Goal: Task Accomplishment & Management: Complete application form

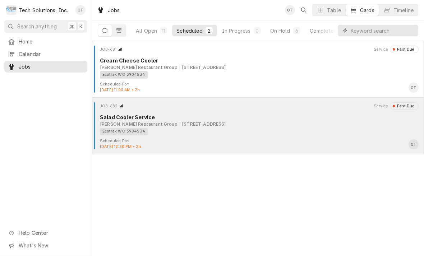
click at [279, 131] on div "Ecotrak WO 3904534" at bounding box center [257, 132] width 314 height 8
click at [282, 119] on div "Salad Cooler Service" at bounding box center [259, 118] width 319 height 8
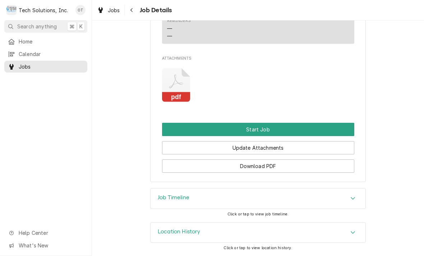
scroll to position [568, 0]
click at [178, 96] on rect "Attachments" at bounding box center [176, 97] width 28 height 10
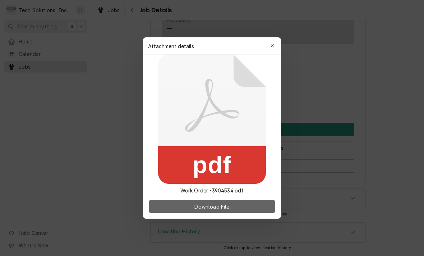
click at [224, 210] on span "Download File" at bounding box center [212, 207] width 38 height 8
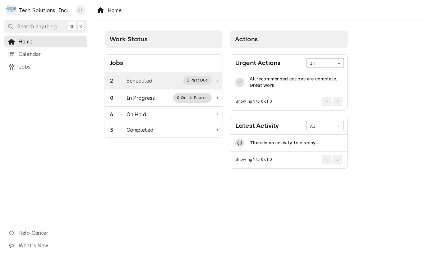
click at [201, 78] on div "2 Past Due" at bounding box center [197, 80] width 29 height 9
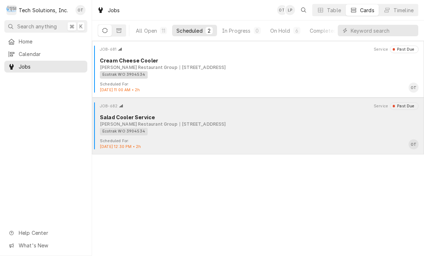
click at [135, 125] on div "[PERSON_NAME] Restaurant Group" at bounding box center [139, 124] width 78 height 6
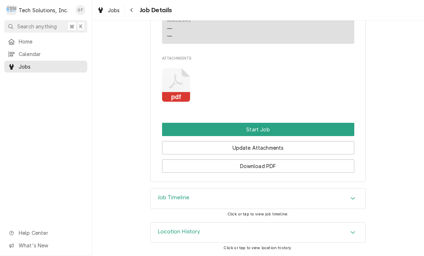
scroll to position [568, 0]
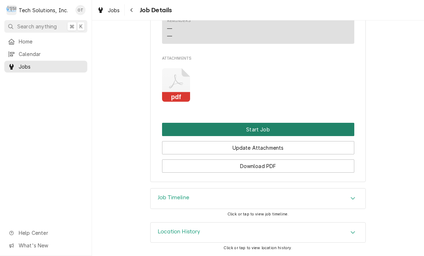
click at [263, 128] on button "Start Job" at bounding box center [258, 129] width 192 height 13
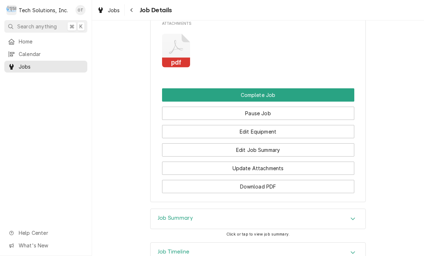
scroll to position [612, 0]
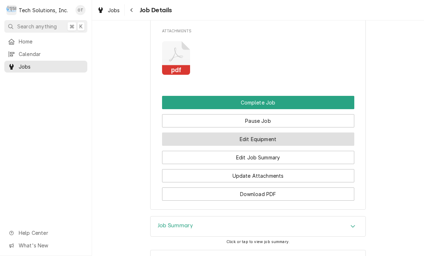
click at [263, 146] on button "Edit Equipment" at bounding box center [258, 139] width 192 height 13
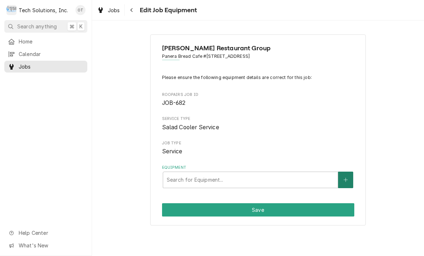
click at [351, 177] on button "Equipment" at bounding box center [345, 180] width 15 height 17
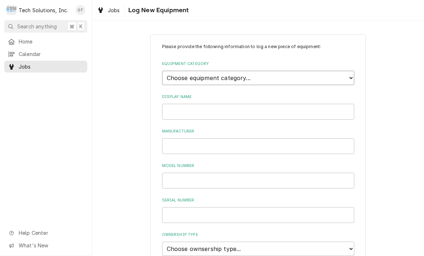
click at [346, 80] on select "Choose equipment category... Cooking Equipment Fryers Ice Machines Ovens and Ra…" at bounding box center [258, 78] width 192 height 14
select select "8"
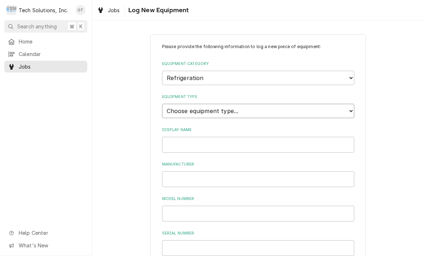
click at [354, 104] on select "Choose equipment type... Bar Refrigeration Blast Chiller Chef Base Freezer Chef…" at bounding box center [258, 111] width 192 height 14
select select "71"
click at [242, 137] on input "Display Name" at bounding box center [258, 145] width 192 height 16
type input "RANDELL"
click at [184, 172] on input "Manufacturer" at bounding box center [258, 180] width 192 height 16
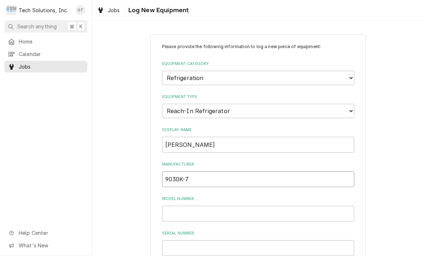
type input "9030K-7"
click at [186, 206] on input "Model Number" at bounding box center [258, 214] width 192 height 16
type input "9030K-7"
click at [207, 172] on input "9030K-7" at bounding box center [258, 180] width 192 height 16
type input "9"
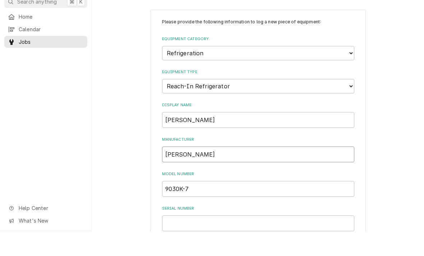
type input "RANDELL"
click at [185, 241] on input "Serial Number" at bounding box center [258, 249] width 192 height 16
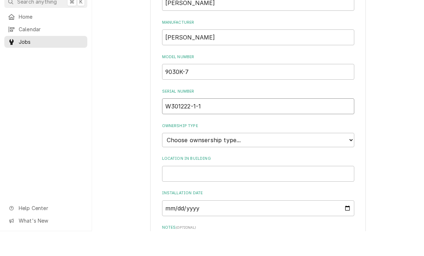
scroll to position [117, 0]
type input "W301222-1-1"
click at [353, 158] on select "Choose ownsership type... Unknown Owned Leased Rented" at bounding box center [258, 165] width 192 height 14
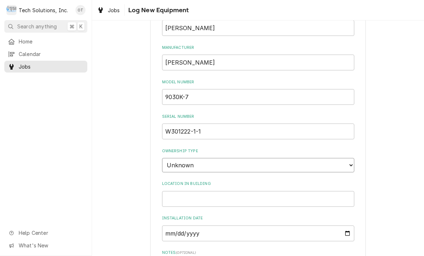
click at [351, 158] on select "Choose ownsership type... Unknown Owned Leased Rented" at bounding box center [258, 165] width 192 height 14
select select "1"
click at [236, 191] on input "Location in Building" at bounding box center [258, 199] width 192 height 16
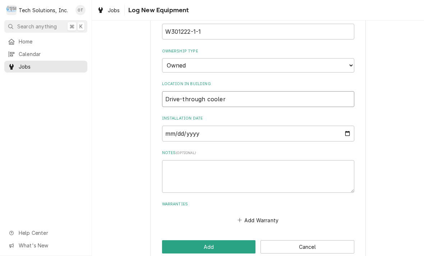
scroll to position [216, 0]
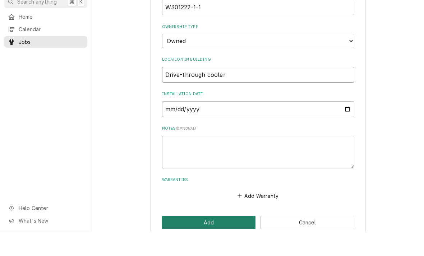
type input "Drive-through cooler"
click at [216, 241] on button "Add" at bounding box center [209, 247] width 94 height 13
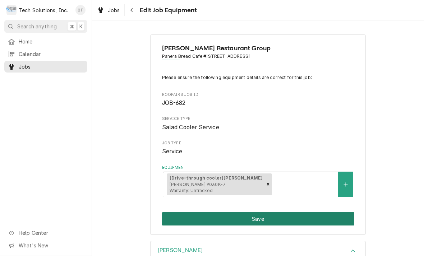
click at [264, 219] on button "Save" at bounding box center [258, 219] width 192 height 13
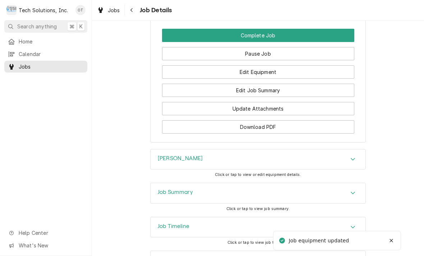
scroll to position [670, 0]
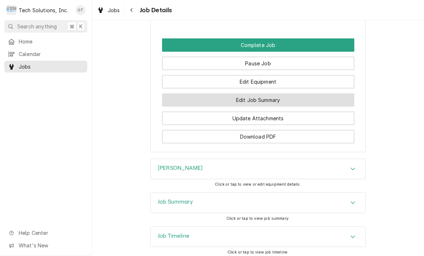
click at [263, 107] on button "Edit Job Summary" at bounding box center [258, 100] width 192 height 13
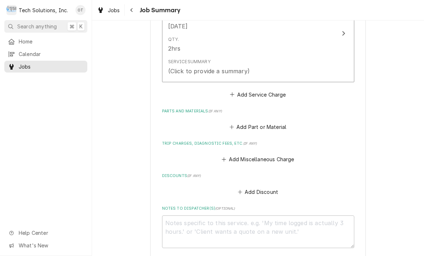
scroll to position [214, 0]
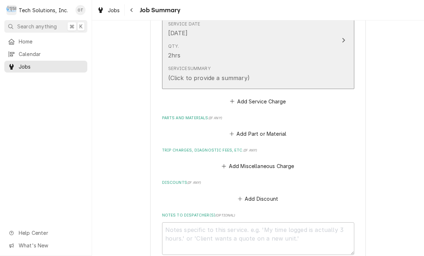
click at [297, 77] on div "Service Summary (Click to provide a summary)" at bounding box center [250, 74] width 165 height 22
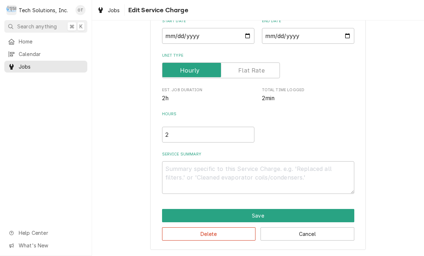
scroll to position [75, 0]
click at [194, 175] on textarea "Service Summary" at bounding box center [258, 177] width 192 height 33
type textarea "x"
type textarea "T"
type textarea "x"
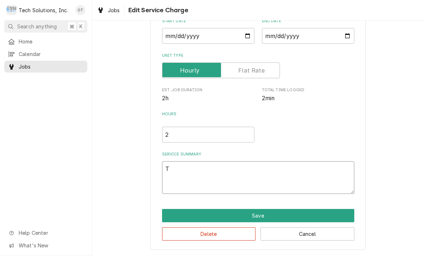
type textarea "Tro"
type textarea "x"
type textarea "Troub"
type textarea "x"
type textarea "Trouble"
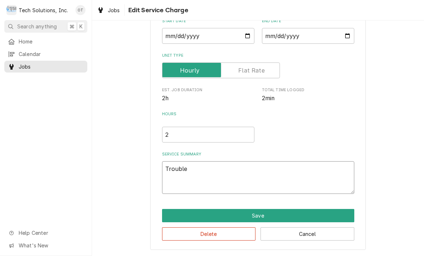
type textarea "x"
type textarea "Troubleshoot unit"
type textarea "x"
type textarea "Troubleshoot unit found"
type textarea "x"
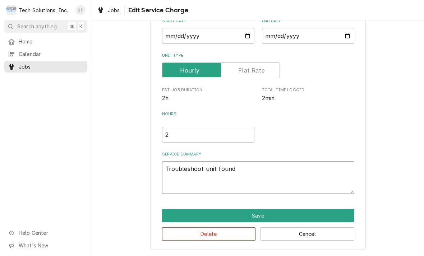
type textarea "Troubleshoot unit found drain"
type textarea "x"
type textarea "Troubleshoot unit found drain pan"
type textarea "x"
type textarea "Troubleshoot unit found drain pan stopped"
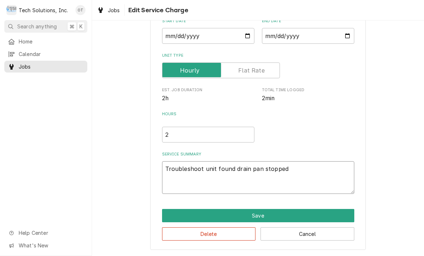
type textarea "x"
type textarea "Troubleshoot unit found drain pan stopped up"
type textarea "x"
type textarea "Troubleshoot unit found drain pan stopped up with mist"
type textarea "x"
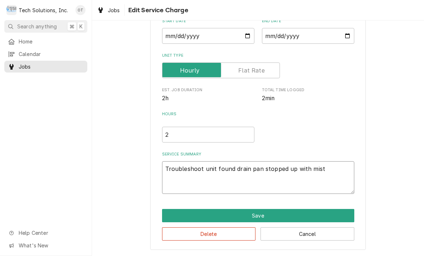
type textarea "Troubleshoot unit found drain pan stopped up with miscellaneous"
type textarea "x"
type textarea "Troubleshoot unit found drain pan stopped up with miscellaneous food part"
type textarea "x"
type textarea "Troubleshoot unit found drain pan stopped up with miscellaneous food particles"
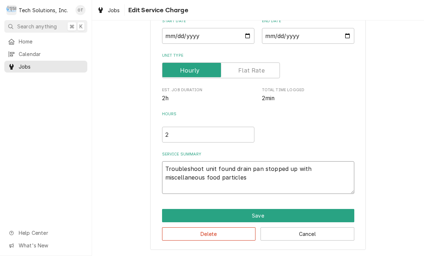
type textarea "x"
type textarea "Troubleshoot unit"
type textarea "x"
type textarea "Troubleshoot unit found drain pan stopped up with miscellaneous food particles"
type textarea "x"
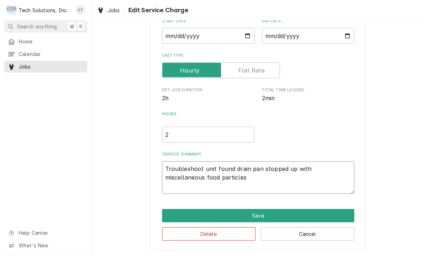
type textarea "Troubleshoot unit found drain pan stopped up with miscellaneous food particles."
type textarea "x"
type textarea "Troubleshoot unit found stopped up with miscellaneous food particles."
type textarea "x"
type textarea "Troubleshoot unit found stopped up with miscellaneous food particles."
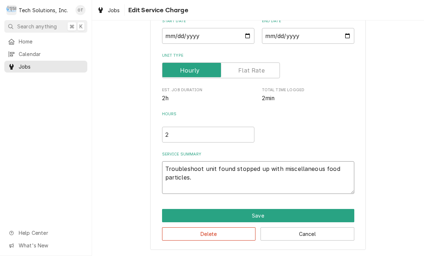
type textarea "x"
type textarea "Troubleshoot unit found stopped up with miscellaneous food particles. Re"
type textarea "x"
type textarea "Troubleshoot unit found stopped up with miscellaneous food particles. Remo"
type textarea "x"
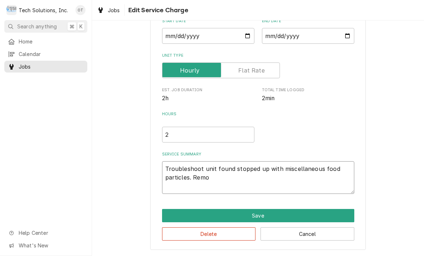
type textarea "Troubleshoot unit found stopped up with miscellaneous food particles. Remove"
type textarea "x"
type textarea "Troubleshoot unit found stopped up with miscellaneous food particles. Removed"
type textarea "x"
type textarea "Troubleshoot unit found stopped up with miscellaneous food particles. Removed."
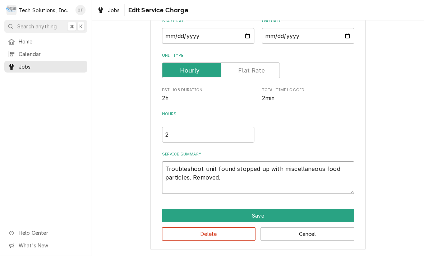
type textarea "x"
type textarea "Troubleshoot unit found stopped up with miscellaneous food particles. Removed d…"
type textarea "x"
type textarea "Troubleshoot unit found stopped up with miscellaneous food particles. Removed d…"
type textarea "x"
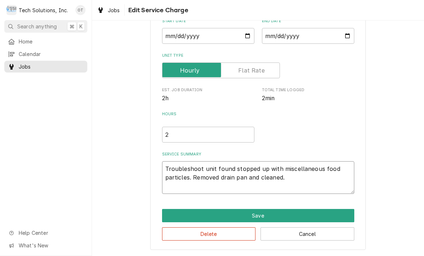
type textarea "Troubleshoot unit found stopped up with miscellaneous food particles. Removed d…"
type textarea "x"
type textarea "Troubleshoot unit found stopped up with miscellaneous food particles. Removed d…"
type textarea "x"
type textarea "Troubleshoot unit found stopped up with miscellaneous food particles. Removed d…"
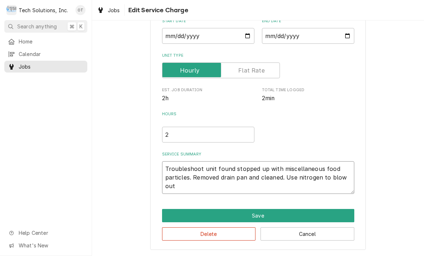
type textarea "x"
type textarea "Troubleshoot unit found stopped up with miscellaneous food particles. Removed d…"
type textarea "x"
type textarea "Troubleshoot unit found stopped up with miscellaneous food particles. Removed d…"
type textarea "x"
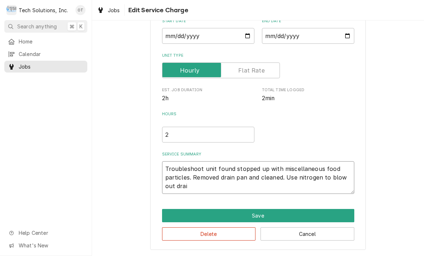
type textarea "Troubleshoot unit found stopped up with miscellaneous food particles. Removed d…"
type textarea "x"
type textarea "Troubleshoot unit found stopped up with miscellaneous food particles. Removed d…"
type textarea "x"
type textarea "Troubleshoot unit found stopped up with miscellaneous food particles. Removed d…"
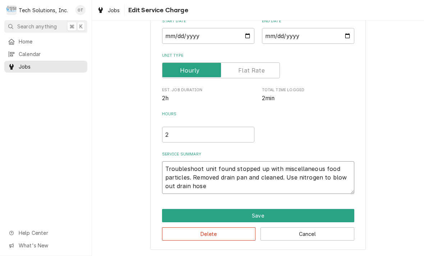
type textarea "x"
type textarea "Troubleshoot unit found stopped up with miscellaneous food particles. Removed d…"
type textarea "x"
type textarea "Troubleshoot unit found stopped up with miscellaneous food particles. Removed d…"
type textarea "x"
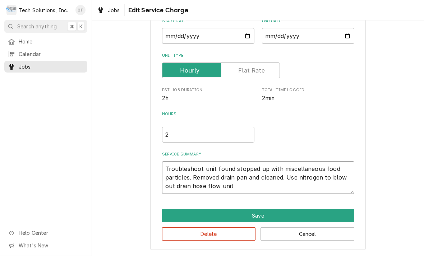
type textarea "Troubleshoot unit found stopped up with miscellaneous food particles. Removed d…"
type textarea "x"
type textarea "Troubleshoot unit found stopped up with miscellaneous food particles. Removed d…"
type textarea "x"
type textarea "Troubleshoot unit found stopped up with miscellaneous food particles. Removed d…"
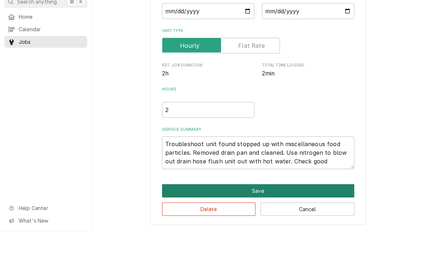
click at [262, 209] on button "Save" at bounding box center [258, 215] width 192 height 13
type textarea "x"
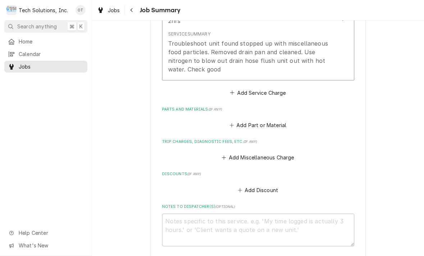
scroll to position [254, 0]
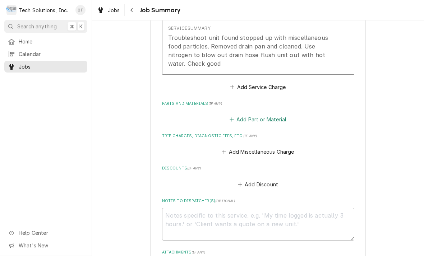
click at [260, 121] on button "Add Part or Material" at bounding box center [257, 120] width 59 height 10
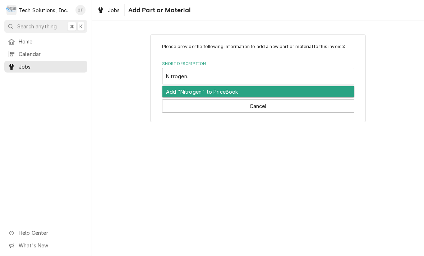
type input "nitrogen."
click at [182, 78] on input "nitrogen." at bounding box center [178, 76] width 24 height 12
click at [216, 90] on div "Add "nitrogen." to PriceBook" at bounding box center [259, 91] width 192 height 11
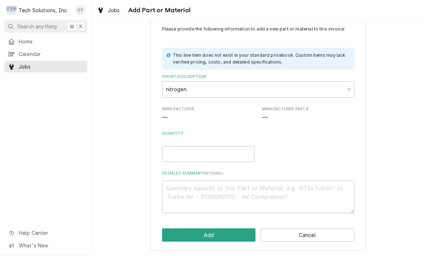
scroll to position [17, 0]
click at [180, 153] on input "Quantity" at bounding box center [208, 155] width 92 height 16
click at [187, 193] on textarea "Detailed Summary ( optional )" at bounding box center [258, 197] width 192 height 33
type textarea "x"
type textarea "B"
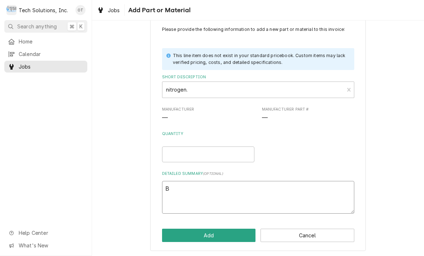
type textarea "x"
type textarea "Bei"
type textarea "x"
type textarea "Being"
type textarea "x"
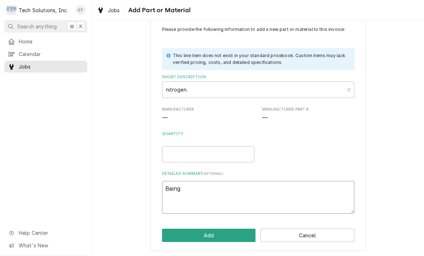
type textarea "Being stuck."
type textarea "x"
type textarea "Being Stark."
type textarea "x"
type textarea "Being Stark"
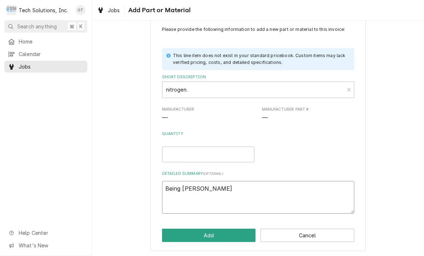
type textarea "x"
type textarea "Being Star"
type textarea "x"
type textarea "Being Sta"
type textarea "x"
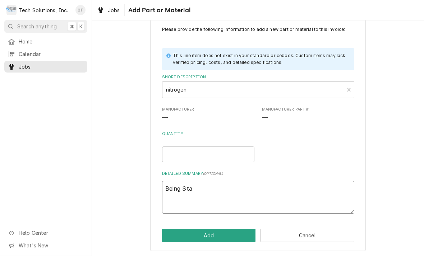
type textarea "Being St"
type textarea "x"
type textarea "Being S"
type textarea "x"
type textarea "Being"
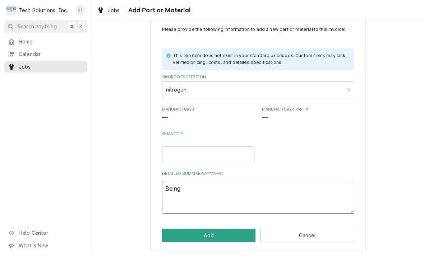
type textarea "x"
type textarea "Being"
type textarea "x"
type textarea "Bein"
type textarea "x"
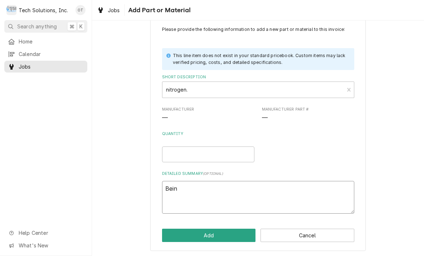
type textarea "Bei"
type textarea "x"
type textarea "Be"
type textarea "x"
type textarea "B"
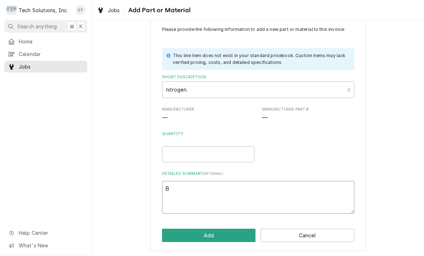
type textarea "x"
type textarea "V"
type textarea "x"
type textarea "VA"
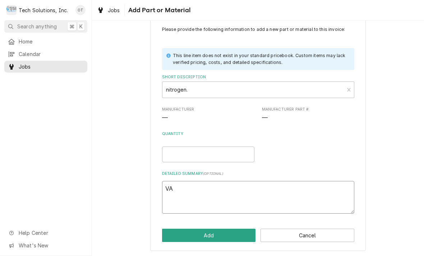
type textarea "x"
type textarea "VAN"
type textarea "x"
type textarea "VAN"
type textarea "x"
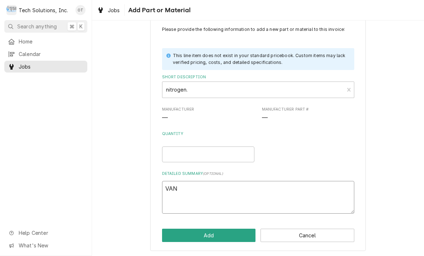
type textarea "VAN s"
type textarea "x"
type textarea "VAN sto"
type textarea "x"
type textarea "VAN stock"
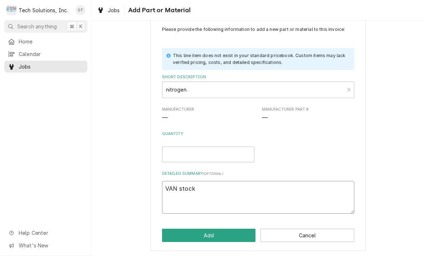
type textarea "x"
type textarea "VAN stock nitrogen"
type textarea "x"
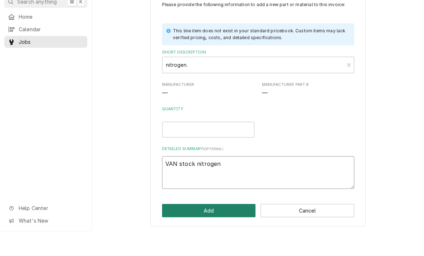
type textarea "VAN stock nitrogen"
click at [213, 229] on button "Add" at bounding box center [209, 235] width 94 height 13
type textarea "x"
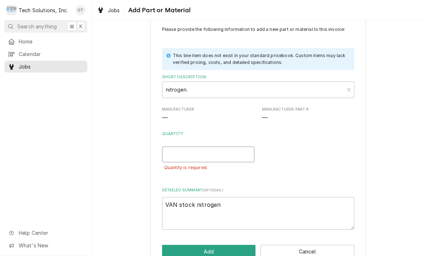
click at [182, 150] on input "Quantity" at bounding box center [208, 155] width 92 height 16
type input "1"
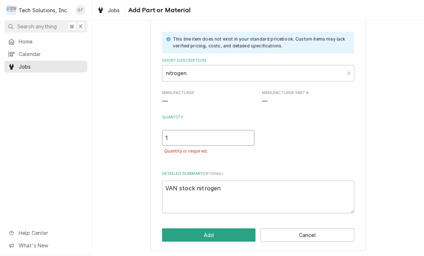
scroll to position [33, 0]
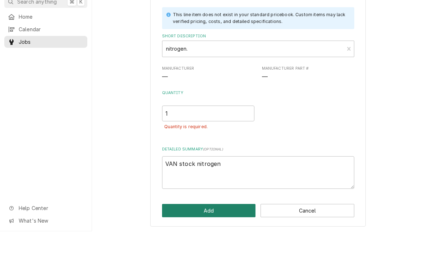
click at [212, 229] on button "Add" at bounding box center [209, 235] width 94 height 13
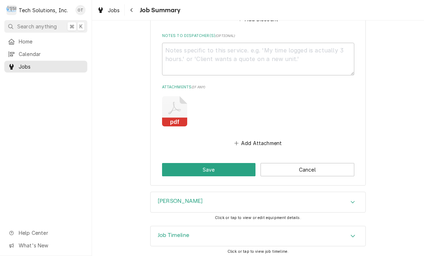
scroll to position [567, 0]
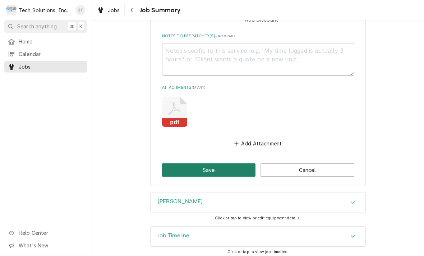
click at [212, 165] on button "Save" at bounding box center [209, 170] width 94 height 13
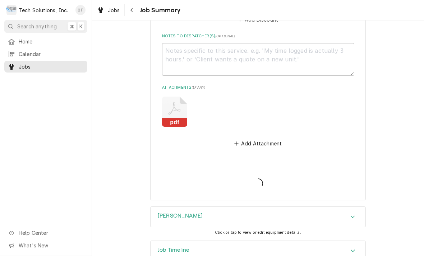
type textarea "x"
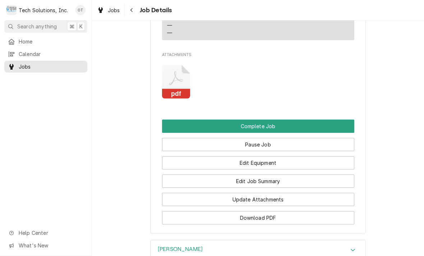
scroll to position [667, 0]
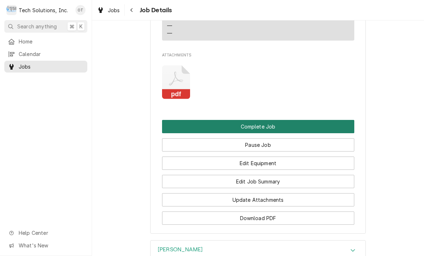
click at [255, 133] on button "Complete Job" at bounding box center [258, 126] width 192 height 13
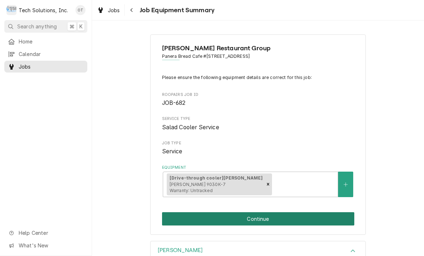
click at [255, 213] on button "Continue" at bounding box center [258, 219] width 192 height 13
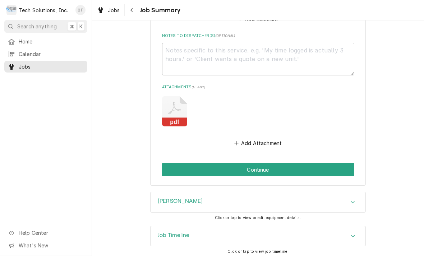
scroll to position [567, 0]
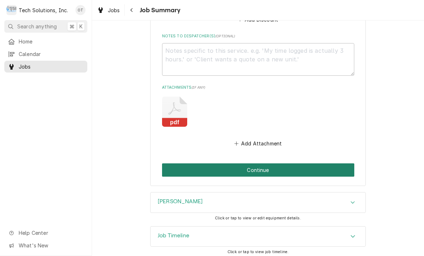
click at [259, 166] on button "Continue" at bounding box center [258, 170] width 192 height 13
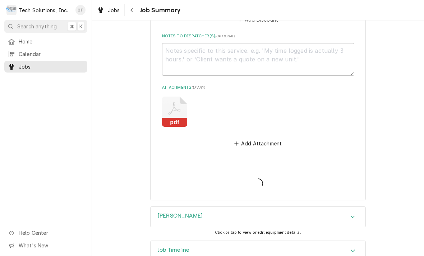
type textarea "x"
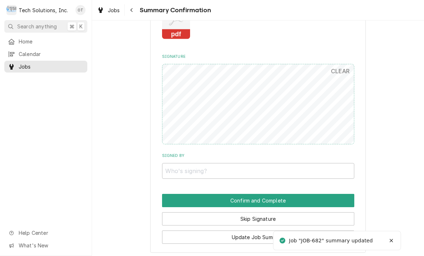
scroll to position [503, 0]
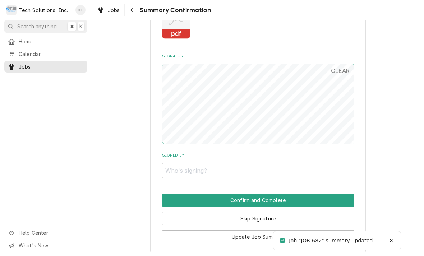
click at [351, 246] on li "Job "JOB-682" summary updated" at bounding box center [337, 240] width 128 height 19
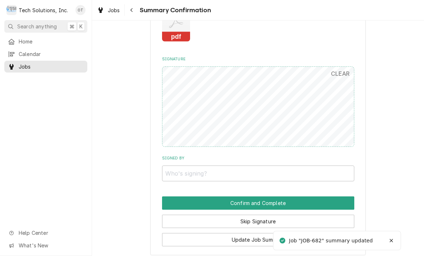
scroll to position [515, 0]
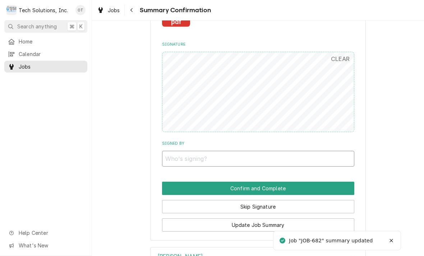
click at [180, 154] on input "Signed By" at bounding box center [258, 159] width 192 height 16
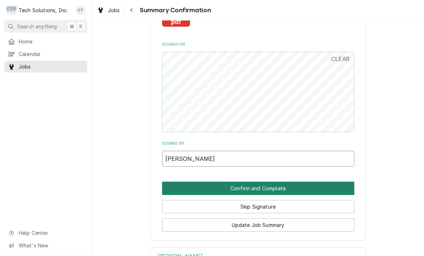
type input "[PERSON_NAME]"
click at [260, 182] on button "Confirm and Complete" at bounding box center [258, 188] width 192 height 13
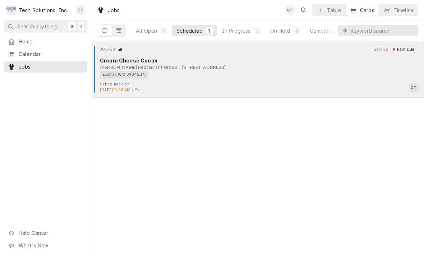
click at [198, 75] on div "Ecotrak WO 3904534" at bounding box center [257, 75] width 314 height 8
click at [205, 64] on div "[STREET_ADDRESS]" at bounding box center [203, 67] width 46 height 6
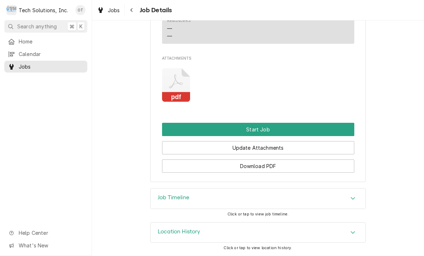
scroll to position [568, 0]
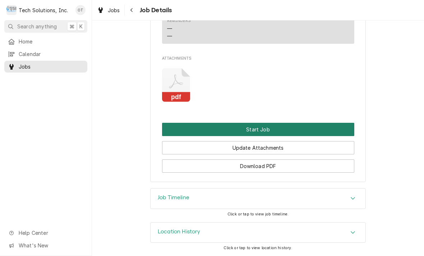
click at [258, 129] on button "Start Job" at bounding box center [258, 129] width 192 height 13
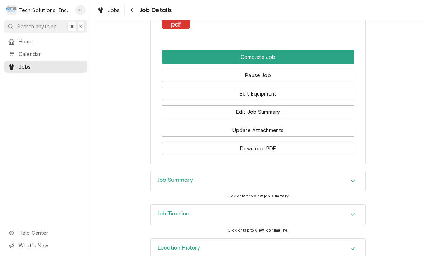
scroll to position [658, 0]
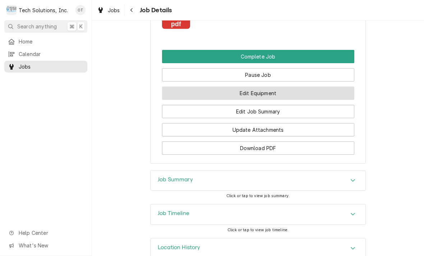
click at [261, 100] on button "Edit Equipment" at bounding box center [258, 93] width 192 height 13
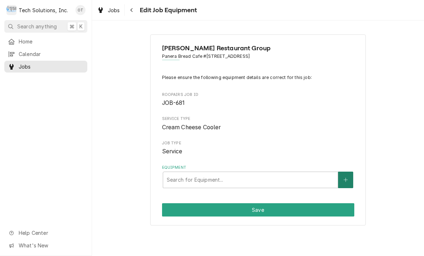
click at [345, 178] on icon "Create New Equipment" at bounding box center [346, 180] width 4 height 5
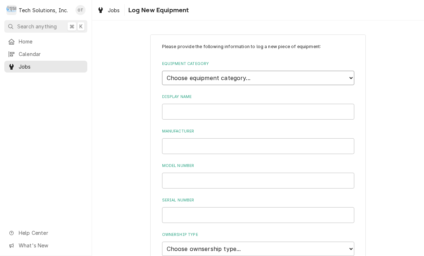
click at [349, 76] on select "Choose equipment category... Cooking Equipment Fryers Ice Machines Ovens and Ra…" at bounding box center [258, 78] width 192 height 14
select select "8"
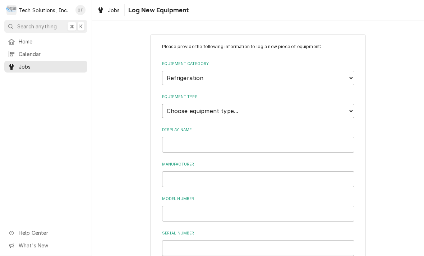
click at [350, 106] on select "Choose equipment type... Bar Refrigeration Blast Chiller Chef Base Freezer Chef…" at bounding box center [258, 111] width 192 height 14
select select "71"
click at [251, 137] on input "Display Name" at bounding box center [258, 145] width 192 height 16
type input "[PERSON_NAME]"
click at [180, 172] on input "Manufacturer" at bounding box center [258, 180] width 192 height 16
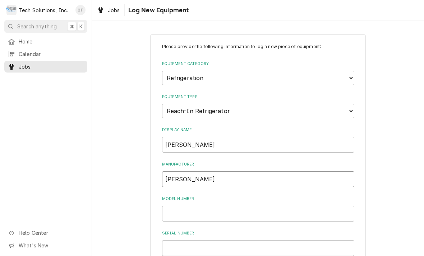
type input "RANDELL"
click at [188, 206] on input "Model Number" at bounding box center [258, 214] width 192 height 16
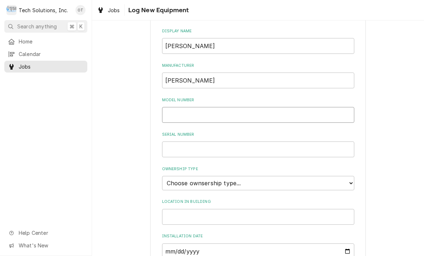
scroll to position [100, 0]
click at [422, 164] on div "Please provide the following information to log a new piece of equipment: Equip…" at bounding box center [258, 157] width 332 height 458
click at [188, 106] on input "903" at bounding box center [258, 114] width 192 height 16
type input "9030K-7"
click at [185, 141] on input "Serial Number" at bounding box center [258, 149] width 192 height 16
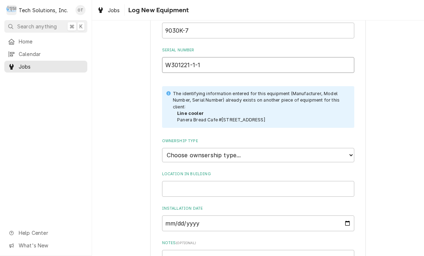
scroll to position [184, 0]
type input "W301221-1-1"
click at [348, 148] on select "Choose ownsership type... Unknown Owned Leased Rented" at bounding box center [258, 155] width 192 height 14
select select "1"
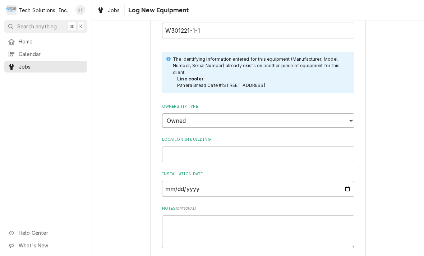
scroll to position [219, 0]
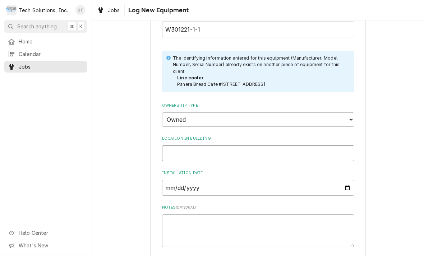
click at [198, 146] on input "Location in Building" at bounding box center [258, 154] width 192 height 16
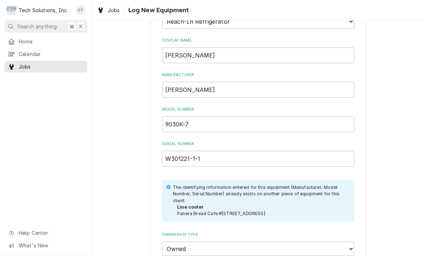
scroll to position [88, 0]
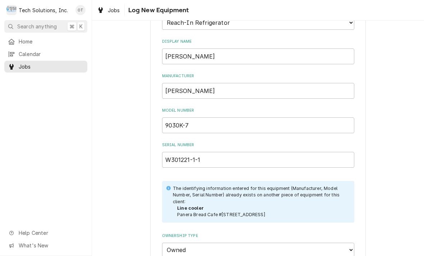
type input "In drive-through the side salad case"
click at [207, 118] on input "9030K-7" at bounding box center [258, 126] width 192 height 16
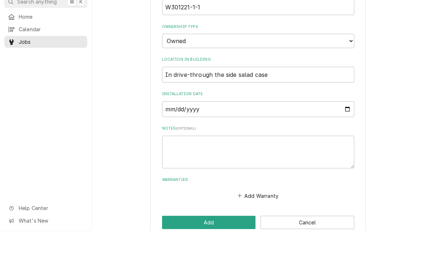
scroll to position [216, 0]
type input "9030K-7. M"
click at [216, 241] on button "Add" at bounding box center [209, 247] width 94 height 13
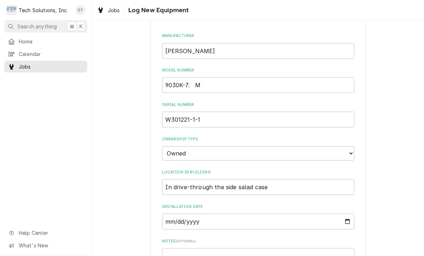
scroll to position [147, 0]
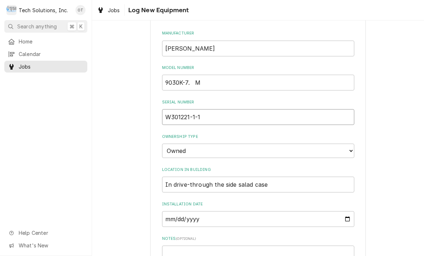
click at [228, 111] on input "W301221-1-1" at bounding box center [258, 117] width 192 height 16
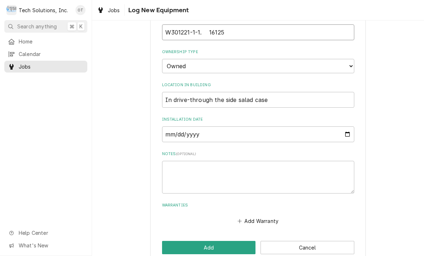
scroll to position [232, 0]
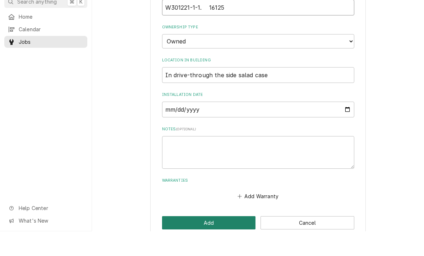
type input "W301221-1-1. 16125"
click at [213, 241] on button "Add" at bounding box center [209, 247] width 94 height 13
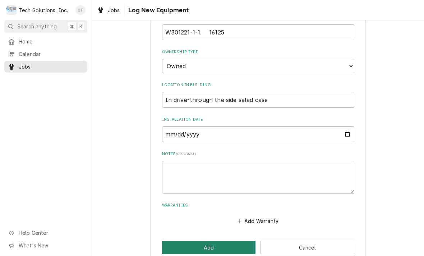
click at [213, 241] on button "Add" at bounding box center [209, 247] width 94 height 13
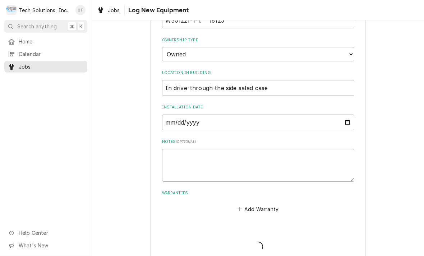
scroll to position [98, 0]
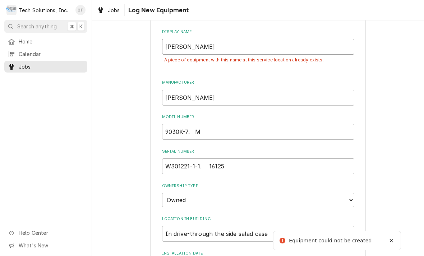
click at [208, 39] on input "RANDELL" at bounding box center [258, 47] width 192 height 16
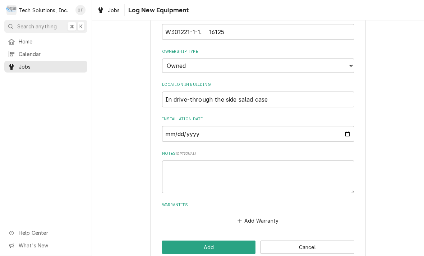
scroll to position [232, 0]
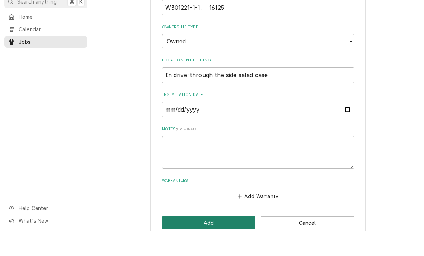
type input "RANDELL. Salad cooler"
click at [213, 241] on button "Add" at bounding box center [209, 247] width 94 height 13
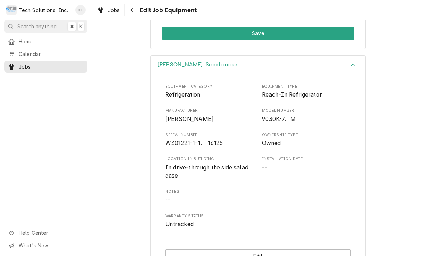
scroll to position [200, 0]
click at [357, 56] on div "[PERSON_NAME]. Salad cooler" at bounding box center [258, 66] width 215 height 20
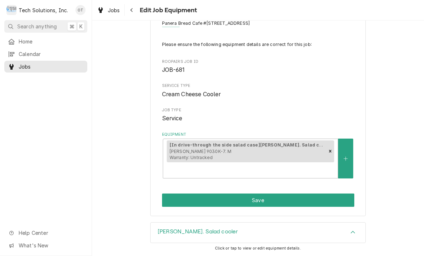
scroll to position [16, 0]
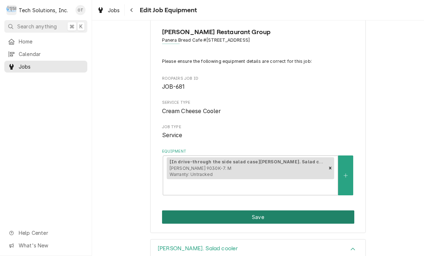
click at [255, 211] on button "Save" at bounding box center [258, 217] width 192 height 13
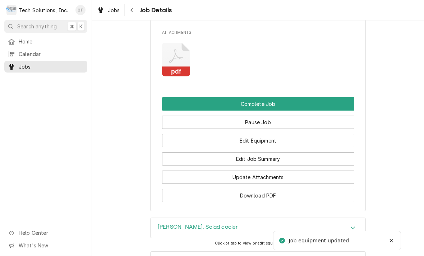
scroll to position [620, 0]
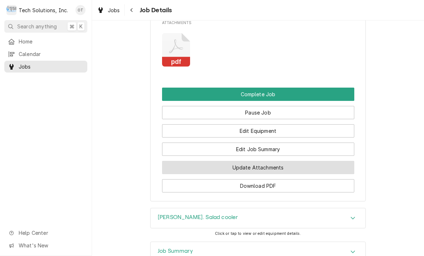
click at [267, 174] on button "Update Attachments" at bounding box center [258, 167] width 192 height 13
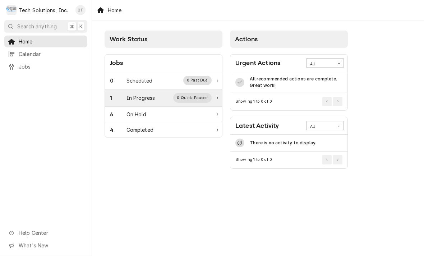
click at [199, 99] on div "0 Quick-Paused" at bounding box center [192, 97] width 38 height 9
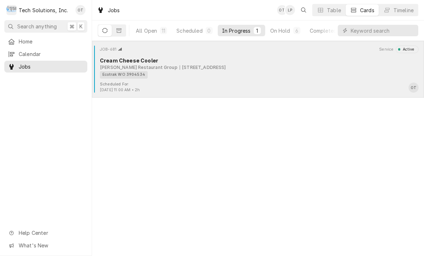
click at [205, 73] on div "Ecotrak WO 3904534" at bounding box center [257, 75] width 314 height 8
click at [209, 73] on div "Ecotrak WO 3904534" at bounding box center [257, 75] width 314 height 8
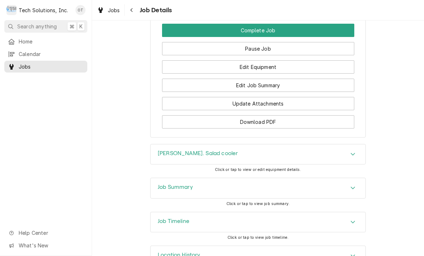
scroll to position [685, 0]
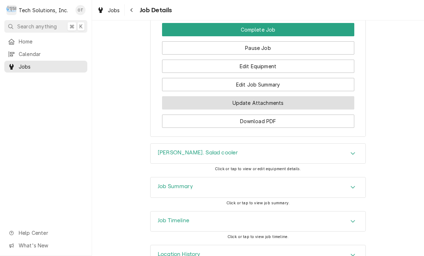
click at [267, 110] on button "Update Attachments" at bounding box center [258, 102] width 192 height 13
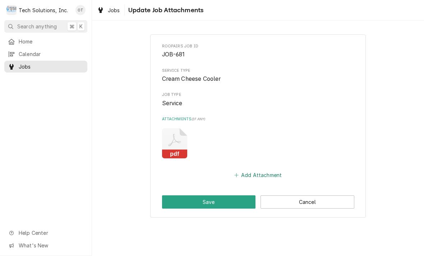
click at [254, 171] on button "Add Attachment" at bounding box center [258, 175] width 50 height 10
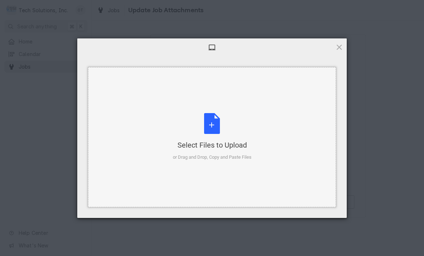
click at [213, 124] on div "Select Files to Upload or Drag and Drop, Copy and Paste Files" at bounding box center [212, 137] width 79 height 48
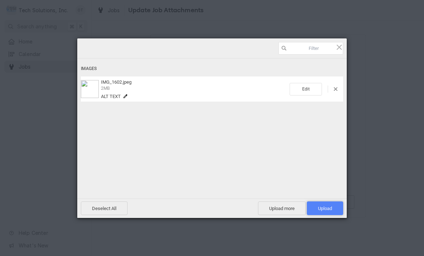
click at [325, 205] on span "Upload 1" at bounding box center [325, 209] width 36 height 14
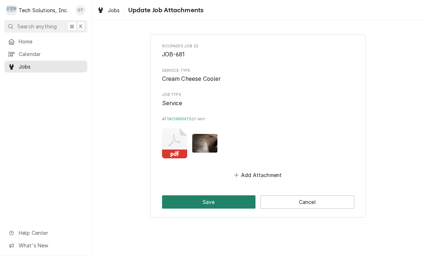
click at [213, 201] on button "Save" at bounding box center [209, 202] width 94 height 13
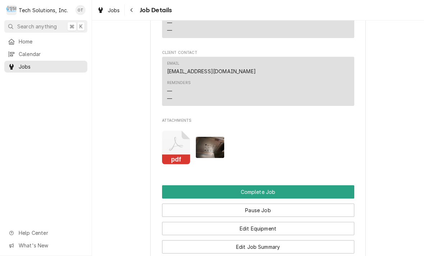
scroll to position [524, 0]
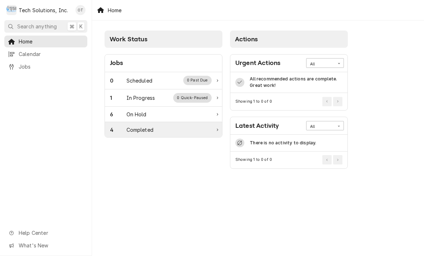
click at [214, 133] on div "4 Completed" at bounding box center [163, 129] width 117 height 15
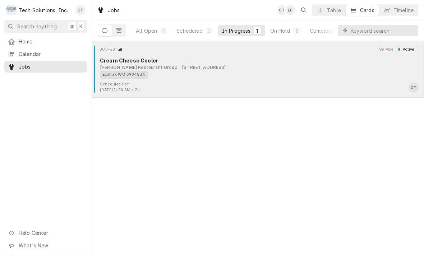
click at [198, 76] on div "Ecotrak WO 3904534" at bounding box center [257, 75] width 314 height 8
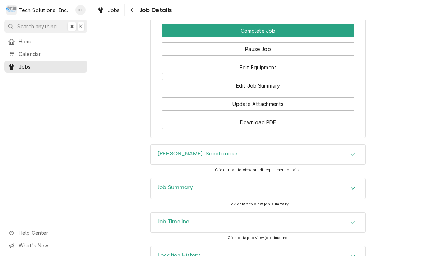
scroll to position [671, 0]
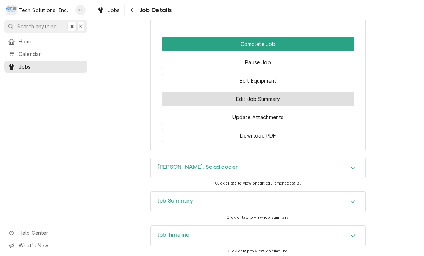
click at [269, 106] on button "Edit Job Summary" at bounding box center [258, 98] width 192 height 13
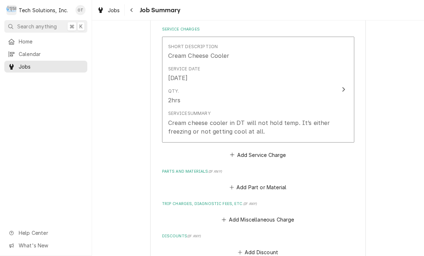
scroll to position [175, 0]
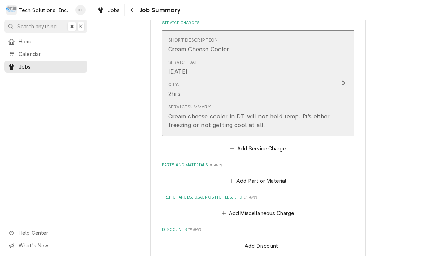
click at [278, 125] on div "Cream cheese cooler in DT will not hold temp. It’s either freezing or not getti…" at bounding box center [250, 120] width 165 height 17
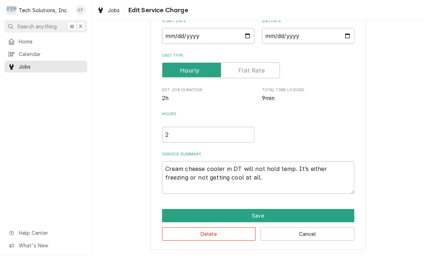
scroll to position [75, 0]
click at [246, 181] on textarea "Cream cheese cooler in DT will not hold temp. It’s either freezing or not getti…" at bounding box center [258, 177] width 192 height 33
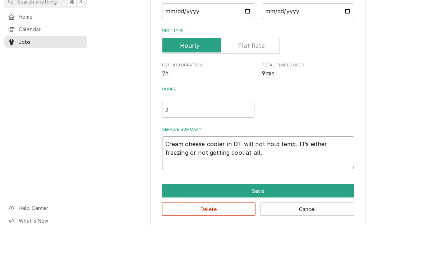
type textarea "x"
type textarea "Cream cheese cooler in DT will not hold temp. It’s either freezing or not getti…"
type textarea "x"
type textarea "Cream cheese cooler in DT will not hold temp. It’s either freezing or not getti…"
type textarea "x"
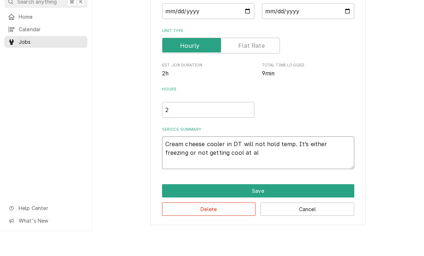
type textarea "Cream cheese cooler in DT will not hold temp. It’s either freezing or not getti…"
type textarea "x"
type textarea "Cream cheese cooler in DT will not hold temp. It’s either freezing or not getti…"
type textarea "x"
type textarea "Cream cheese cooler in DT will not hold temp. It’s either freezing or not getti…"
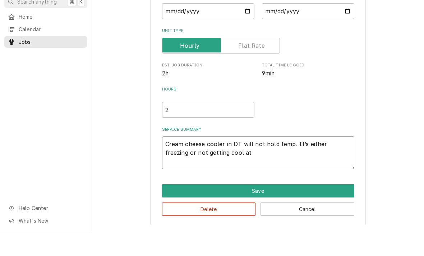
type textarea "x"
type textarea "Cream cheese cooler in DT will not hold temp. It’s either freezing or not getti…"
type textarea "x"
type textarea "Cream cheese cooler in DT will not hold temp. It’s either freezing or not getti…"
type textarea "x"
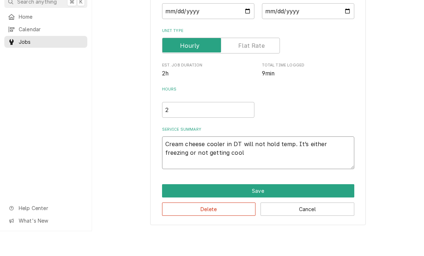
type textarea "Cream cheese cooler in DT will not hold temp. It’s either freezing or not getti…"
type textarea "x"
type textarea "Cream cheese cooler in DT will not hold temp. It’s either freezing or not getti…"
type textarea "x"
type textarea "Cream cheese cooler in DT will not hold temp. It’s either freezing or not getti…"
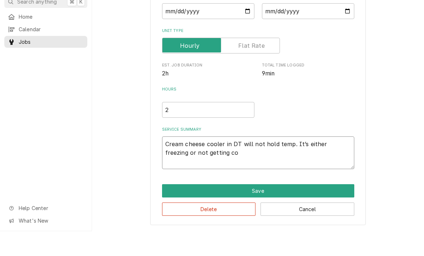
type textarea "x"
type textarea "Cream cheese cooler in DT will not hold temp. It’s either freezing or not getti…"
type textarea "x"
type textarea "Cream cheese cooler in DT will not hold temp. It’s either freezing or not getti…"
type textarea "x"
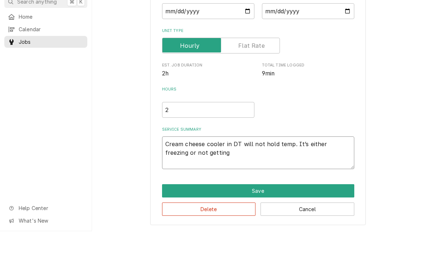
type textarea "Cream cheese cooler in DT will not hold temp. It’s either freezing or not getti…"
type textarea "x"
type textarea "Cream cheese cooler in DT will not hold temp. It’s either freezing or not gettin"
type textarea "x"
type textarea "Cream cheese cooler in DT will not hold temp. It’s either freezing or not getti"
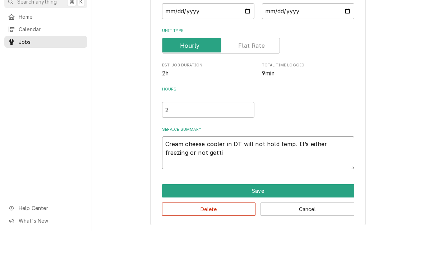
type textarea "x"
type textarea "Cream cheese cooler in DT will not hold temp. It’s either freezing or not gett"
type textarea "x"
type textarea "Cream cheese cooler in DT will not hold temp. It’s either freezing or not get"
type textarea "x"
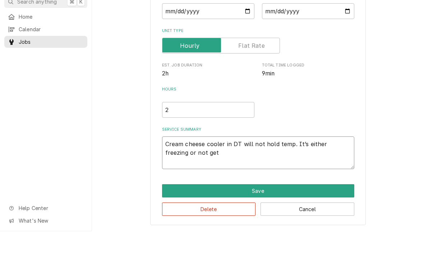
type textarea "Cream cheese cooler in DT will not hold temp. It’s either freezing or not ge"
type textarea "x"
type textarea "Cream cheese cooler in DT will not hold temp. It’s either freezing or not g"
type textarea "x"
type textarea "Cream cheese cooler in DT will not hold temp. It’s either freezing or not"
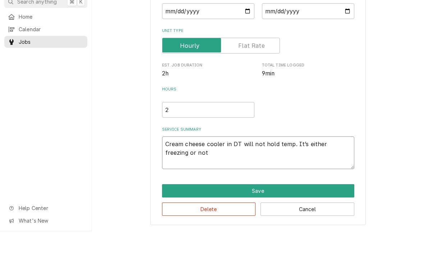
type textarea "x"
type textarea "Cream cheese cooler in DT will not hold temp. It’s either freezing or not"
type textarea "x"
type textarea "Cream cheese cooler in DT will not hold temp. It’s either freezing or no"
type textarea "x"
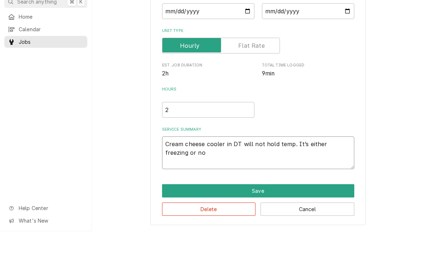
type textarea "Cream cheese cooler in DT will not hold temp. It’s either freezing or n"
type textarea "x"
type textarea "Cream cheese cooler in DT will not hold temp. It’s either freezing or"
type textarea "x"
type textarea "Cream cheese cooler in DT will not hold temp. It’s either freezing or"
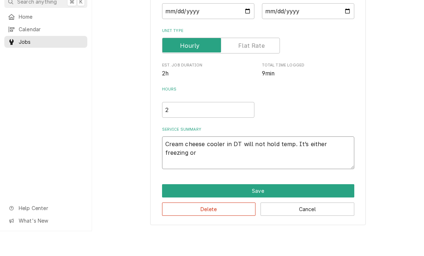
type textarea "x"
type textarea "Cream cheese cooler in DT will not hold temp. It’s either freezing o"
type textarea "x"
type textarea "Cream cheese cooler in DT will not hold temp. It’s either freezing"
type textarea "x"
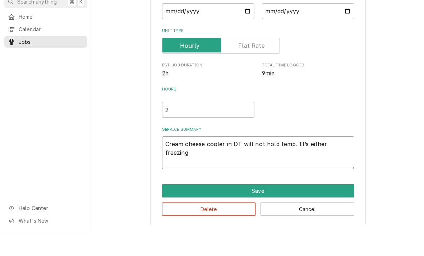
type textarea "Cream cheese cooler in DT will not hold temp. It’s either freezing"
type textarea "x"
type textarea "Cream cheese cooler in DT will not hold temp. It’s either freezin"
type textarea "x"
type textarea "Cream cheese cooler in DT will not hold temp. It’s either freezi"
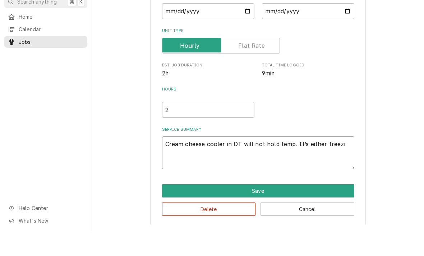
type textarea "x"
type textarea "Cream cheese cooler in DT will not hold temp. It’s either freez"
type textarea "x"
type textarea "Cream cheese cooler in DT will not hold temp. It’s either free"
type textarea "x"
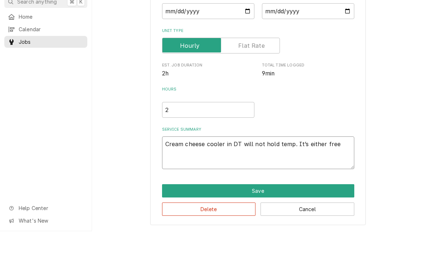
type textarea "Cream cheese cooler in DT will not hold temp. It’s either fre"
type textarea "x"
type textarea "Cream cheese cooler in DT will not hold temp. It’s either fr"
type textarea "x"
type textarea "Cream cheese cooler in DT will not hold temp. It’s either f"
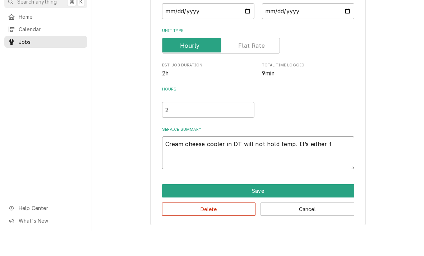
type textarea "x"
type textarea "Cream cheese cooler in DT will not hold temp. It’s either"
type textarea "x"
type textarea "Cream cheese cooler in DT will not hold temp. It’s either"
type textarea "x"
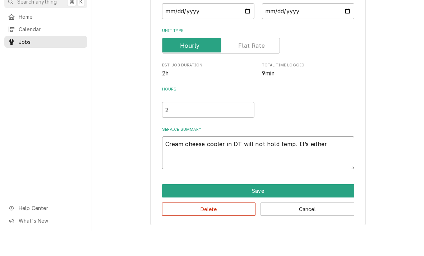
type textarea "Cream cheese cooler in DT will not hold temp. It’s eithe"
type textarea "x"
type textarea "Cream cheese cooler in DT will not hold temp. It’s eith"
type textarea "x"
type textarea "Cream cheese cooler in DT will not hold temp. It’s eit"
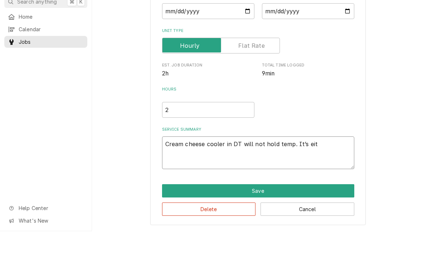
type textarea "x"
type textarea "Cream cheese cooler in DT will not hold temp. It’s ei"
type textarea "x"
type textarea "Cream cheese cooler in DT will not hold temp. It’s e"
type textarea "x"
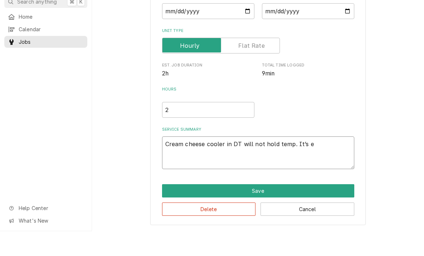
type textarea "Cream cheese cooler in DT will not hold temp. It’s"
type textarea "x"
type textarea "Cream cheese cooler in DT will not hold temp. It’s"
type textarea "x"
type textarea "Cream cheese cooler in DT will not hold temp. It’"
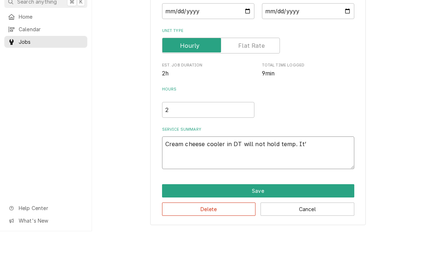
type textarea "x"
type textarea "Cream cheese cooler in DT will not hold temp. It"
type textarea "x"
type textarea "Cream cheese cooler in DT will not hold temp. I"
type textarea "x"
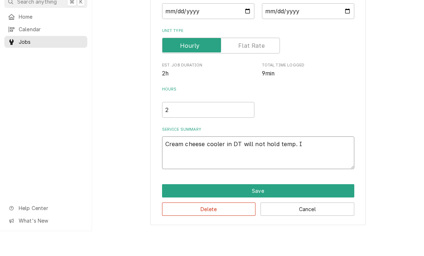
type textarea "Cream cheese cooler in DT will not hold temp."
type textarea "x"
type textarea "Cream cheese cooler in DT will not hold temp."
type textarea "x"
type textarea "Cream cheese cooler in DT will not hold temp"
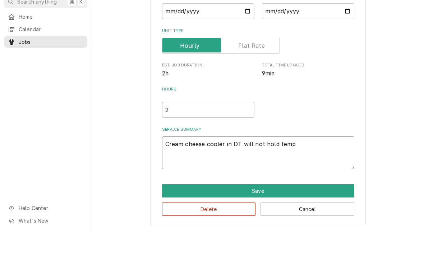
type textarea "x"
type textarea "Cream cheese cooler in DT will not hold tem"
type textarea "x"
type textarea "Cream cheese cooler in DT will not hold te"
type textarea "x"
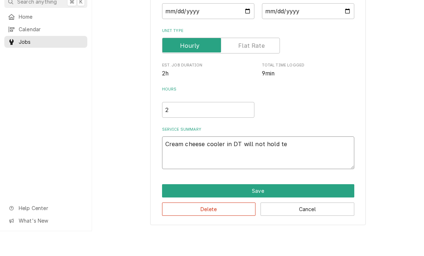
type textarea "Cream cheese cooler in DT will not hold t"
type textarea "x"
type textarea "Cream cheese cooler in DT will not hold"
type textarea "x"
type textarea "Cream cheese cooler in DT will not hold"
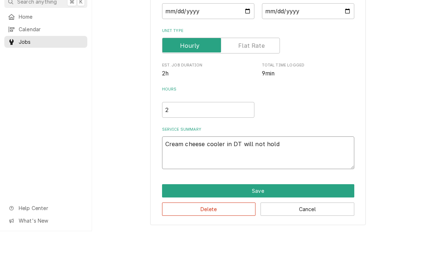
type textarea "x"
type textarea "Cream cheese cooler in DT will not hol"
type textarea "x"
type textarea "Cream cheese cooler in DT will not ho"
type textarea "x"
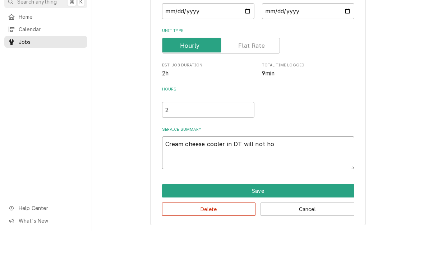
type textarea "Cream cheese cooler in DT will not h"
type textarea "x"
type textarea "Cream cheese cooler in DT will not"
type textarea "x"
type textarea "Cream cheese cooler in DT will not"
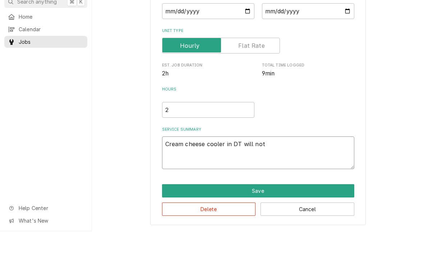
type textarea "x"
type textarea "Cream cheese cooler in DT will no"
type textarea "x"
type textarea "Cream cheese cooler in DT will n"
type textarea "x"
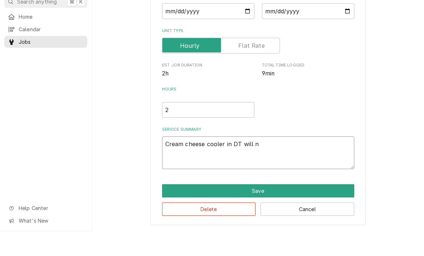
type textarea "Cream cheese cooler in DT will"
type textarea "x"
type textarea "Cream cheese cooler in DT will"
type textarea "x"
type textarea "Cream cheese cooler in DT wil"
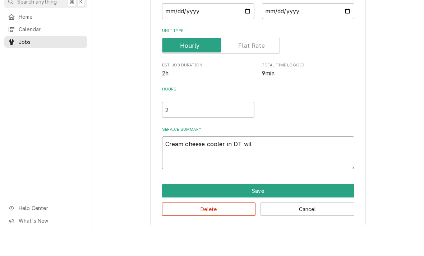
type textarea "x"
type textarea "Cream cheese cooler in DT wi"
type textarea "x"
type textarea "Cream cheese cooler in DT w"
type textarea "x"
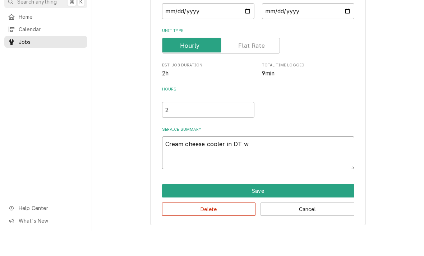
type textarea "Cream cheese cooler in DT"
type textarea "x"
type textarea "Cream cheese cooler in DT"
type textarea "x"
type textarea "Cream cheese cooler in D"
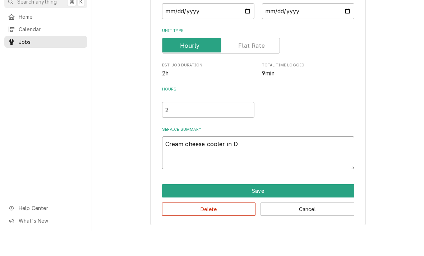
type textarea "x"
type textarea "Cream cheese cooler in"
type textarea "x"
type textarea "Cream cheese cooler in"
type textarea "x"
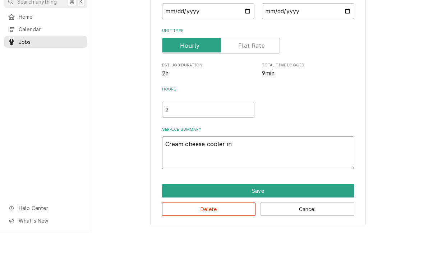
type textarea "Cream cheese cooler i"
type textarea "x"
type textarea "Cream cheese cooler"
type textarea "x"
type textarea "Cream cheese cooler"
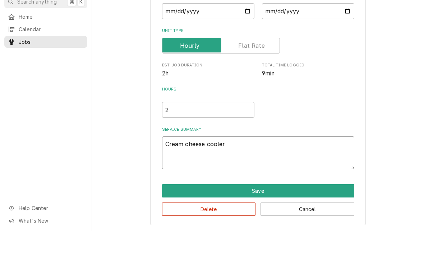
type textarea "x"
type textarea "Cream cheese coole"
type textarea "x"
type textarea "Cream cheese cool"
type textarea "x"
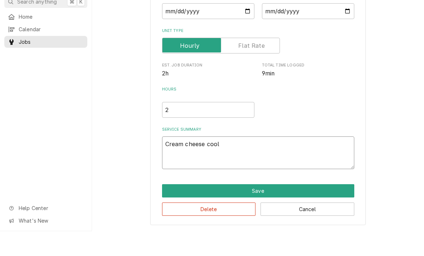
type textarea "Cream cheese coo"
type textarea "x"
type textarea "Cream cheese co"
type textarea "x"
type textarea "Cream cheese c"
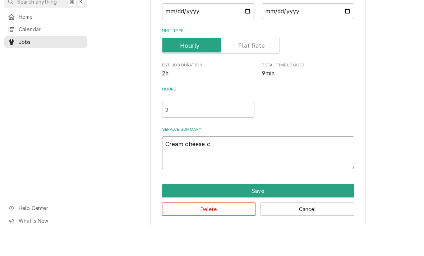
type textarea "x"
type textarea "Cream cheese"
type textarea "x"
type textarea "Cream cheese"
type textarea "x"
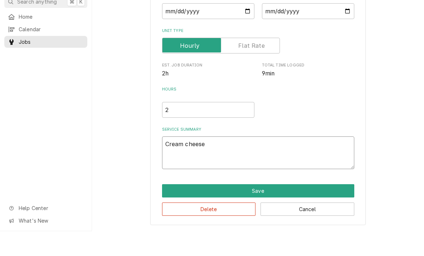
type textarea "Cream chees"
type textarea "x"
type textarea "Cream chee"
type textarea "x"
type textarea "Cream che"
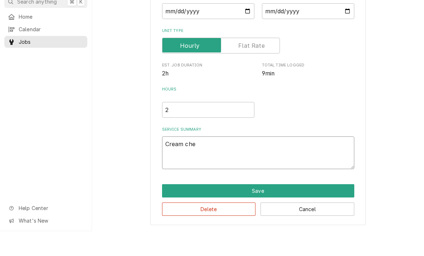
type textarea "x"
type textarea "Cream ch"
type textarea "x"
type textarea "Cream c"
type textarea "x"
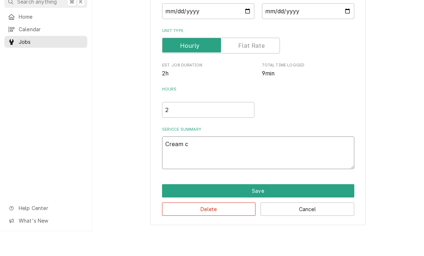
type textarea "Cream"
type textarea "x"
type textarea "Cream"
type textarea "x"
type textarea "Crea"
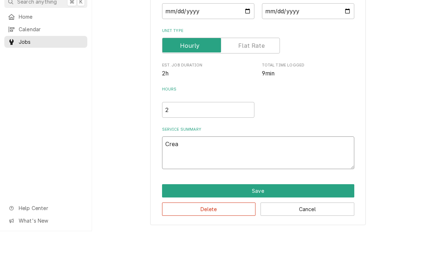
type textarea "x"
type textarea "Cre"
type textarea "x"
type textarea "Cr"
type textarea "x"
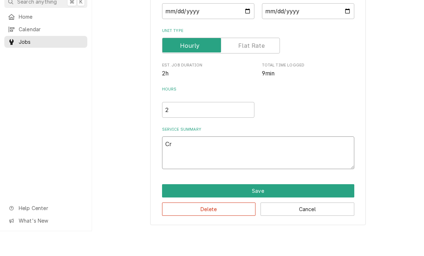
type textarea "C"
type textarea "x"
type textarea "Tr"
type textarea "x"
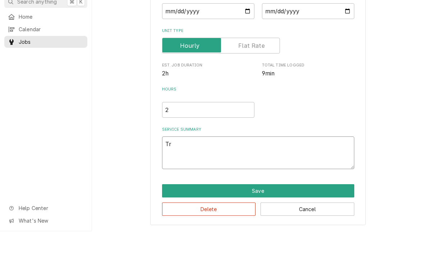
type textarea "Trou"
type textarea "x"
type textarea "Troubl"
type textarea "x"
type textarea "Trouble"
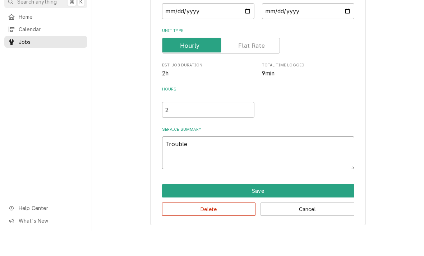
type textarea "x"
type textarea "Troubleshoot unit"
type textarea "x"
type textarea "Troubleshoot unit found"
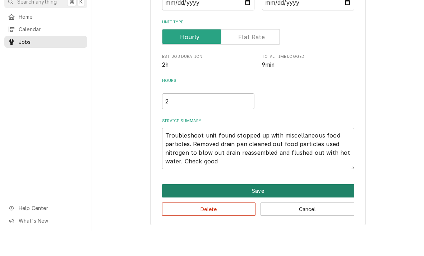
click at [262, 209] on button "Save" at bounding box center [258, 215] width 192 height 13
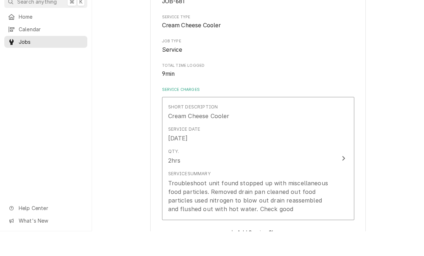
scroll to position [175, 0]
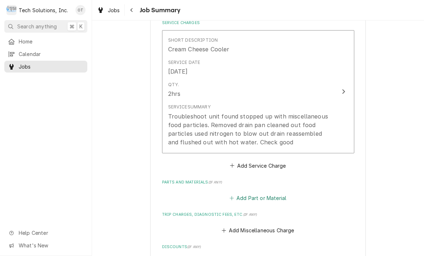
click at [263, 196] on button "Add Part or Material" at bounding box center [257, 198] width 59 height 10
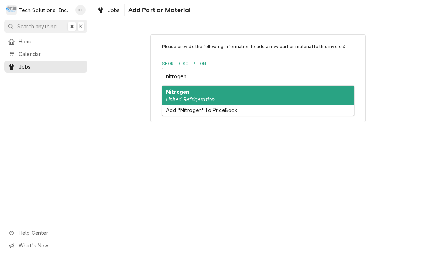
click at [196, 100] on button "Cancel" at bounding box center [258, 106] width 192 height 13
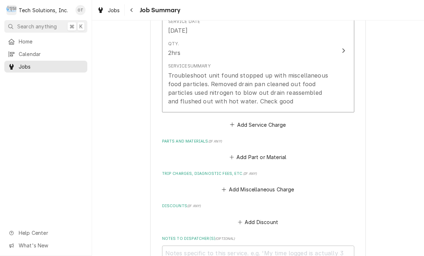
scroll to position [216, 0]
click at [262, 156] on button "Add Part or Material" at bounding box center [257, 158] width 59 height 10
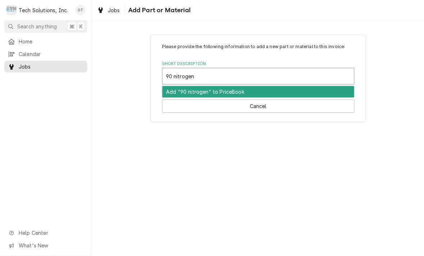
click at [179, 96] on div "Add "90 nitrogen" to PriceBook" at bounding box center [259, 91] width 192 height 11
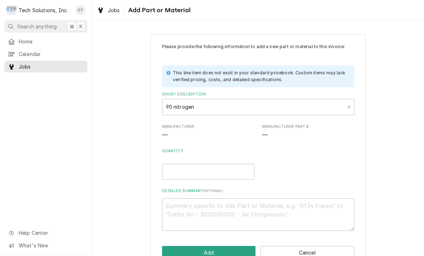
click at [175, 70] on div "This line item does not exist in your standard pricebook. Custom items may lack…" at bounding box center [260, 76] width 174 height 13
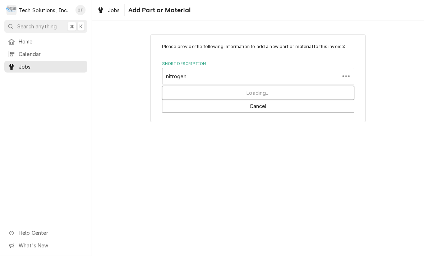
click at [203, 94] on div "Loading..." at bounding box center [259, 92] width 192 height 13
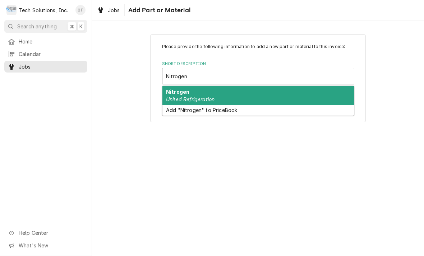
click at [194, 104] on div "Nitrogen United Refrigeration" at bounding box center [259, 95] width 192 height 19
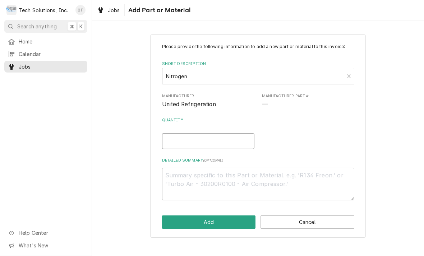
click at [177, 140] on input "Quantity" at bounding box center [208, 141] width 92 height 16
click at [181, 172] on textarea "Detailed Summary ( optional )" at bounding box center [258, 184] width 192 height 33
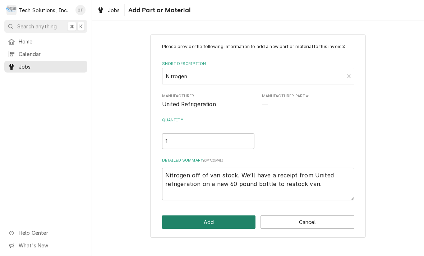
click at [206, 221] on button "Add" at bounding box center [209, 222] width 94 height 13
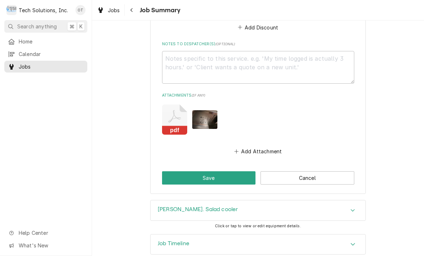
scroll to position [529, 0]
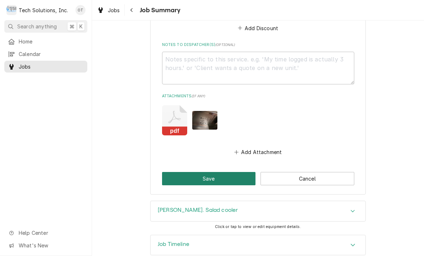
click at [212, 172] on button "Save" at bounding box center [209, 178] width 94 height 13
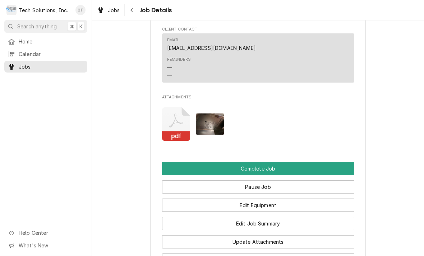
scroll to position [625, 0]
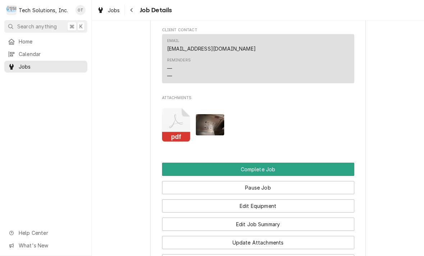
click at [213, 133] on img "Attachments" at bounding box center [210, 124] width 28 height 21
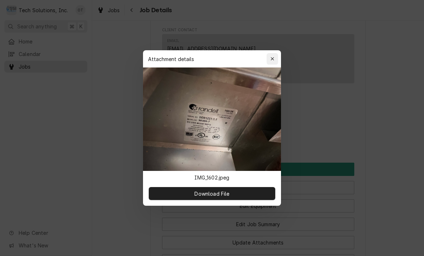
click at [276, 55] on button "button" at bounding box center [273, 59] width 12 height 12
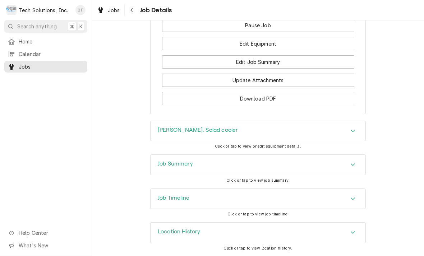
scroll to position [793, 0]
click at [353, 132] on icon "Accordion Header" at bounding box center [353, 131] width 4 height 3
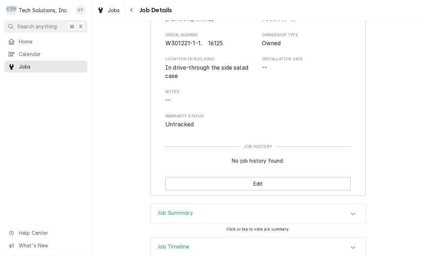
scroll to position [953, 0]
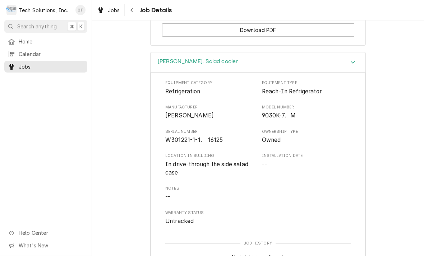
click at [353, 67] on div "Accordion Header" at bounding box center [353, 62] width 11 height 9
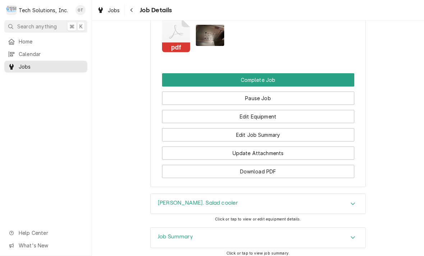
scroll to position [717, 0]
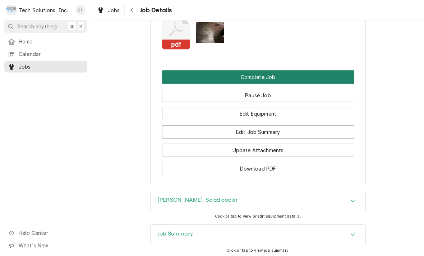
click at [256, 82] on button "Complete Job" at bounding box center [258, 76] width 192 height 13
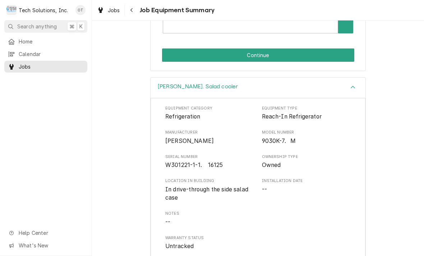
scroll to position [172, 0]
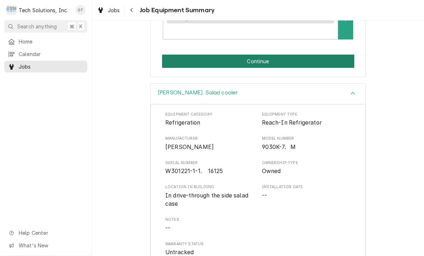
click at [256, 55] on button "Continue" at bounding box center [258, 61] width 192 height 13
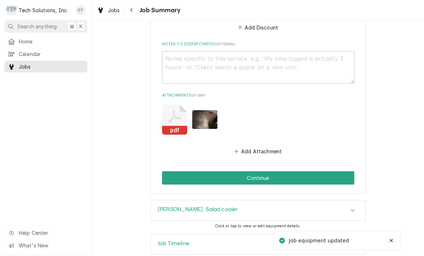
scroll to position [529, 0]
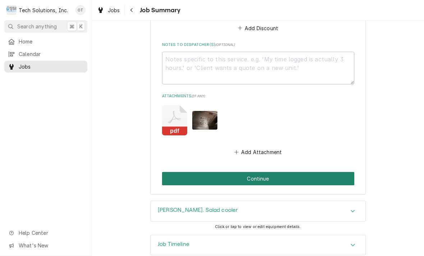
click at [259, 172] on button "Continue" at bounding box center [258, 178] width 192 height 13
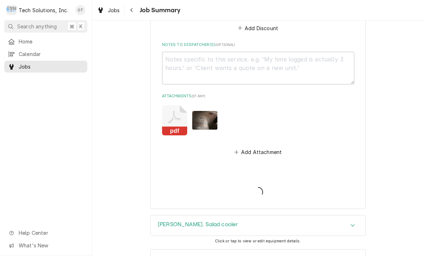
type textarea "x"
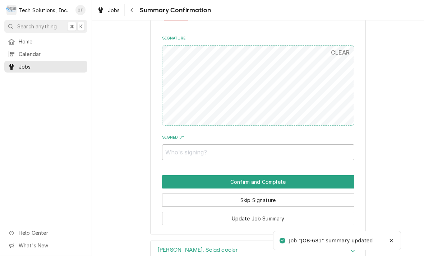
scroll to position [491, 0]
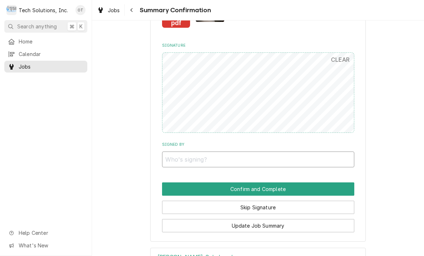
click at [172, 152] on input "Signed By" at bounding box center [258, 160] width 192 height 16
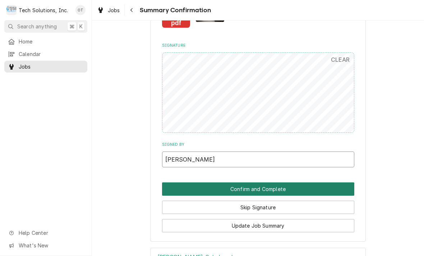
type input "[PERSON_NAME]"
click at [254, 184] on button "Confirm and Complete" at bounding box center [258, 189] width 192 height 13
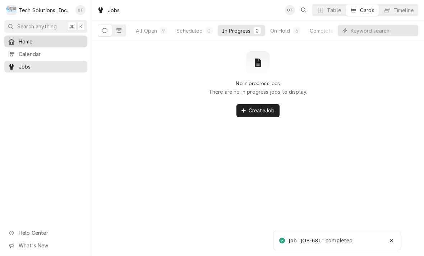
click at [29, 38] on span "Home" at bounding box center [51, 42] width 65 height 8
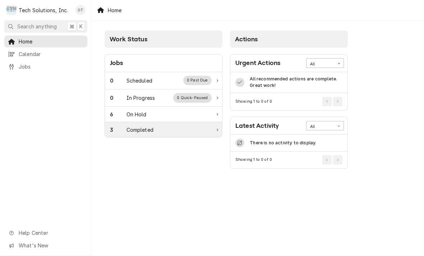
click at [154, 131] on div "3 Completed" at bounding box center [161, 130] width 102 height 8
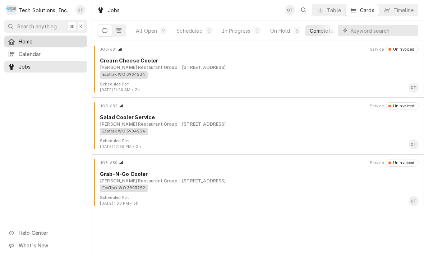
click at [24, 39] on span "Home" at bounding box center [51, 42] width 65 height 8
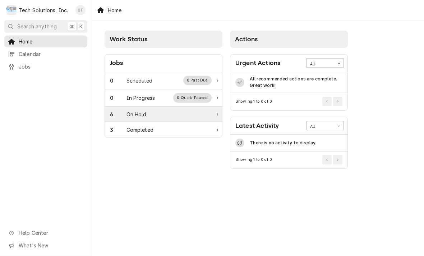
click at [221, 108] on div "6 On Hold" at bounding box center [163, 114] width 117 height 15
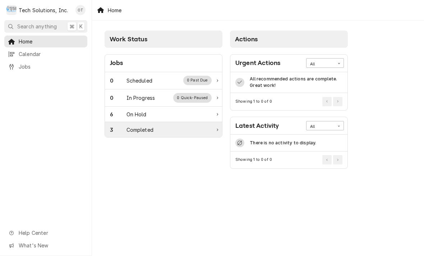
click at [142, 126] on div "Completed" at bounding box center [140, 130] width 27 height 8
